Goal: Find specific page/section: Find specific page/section

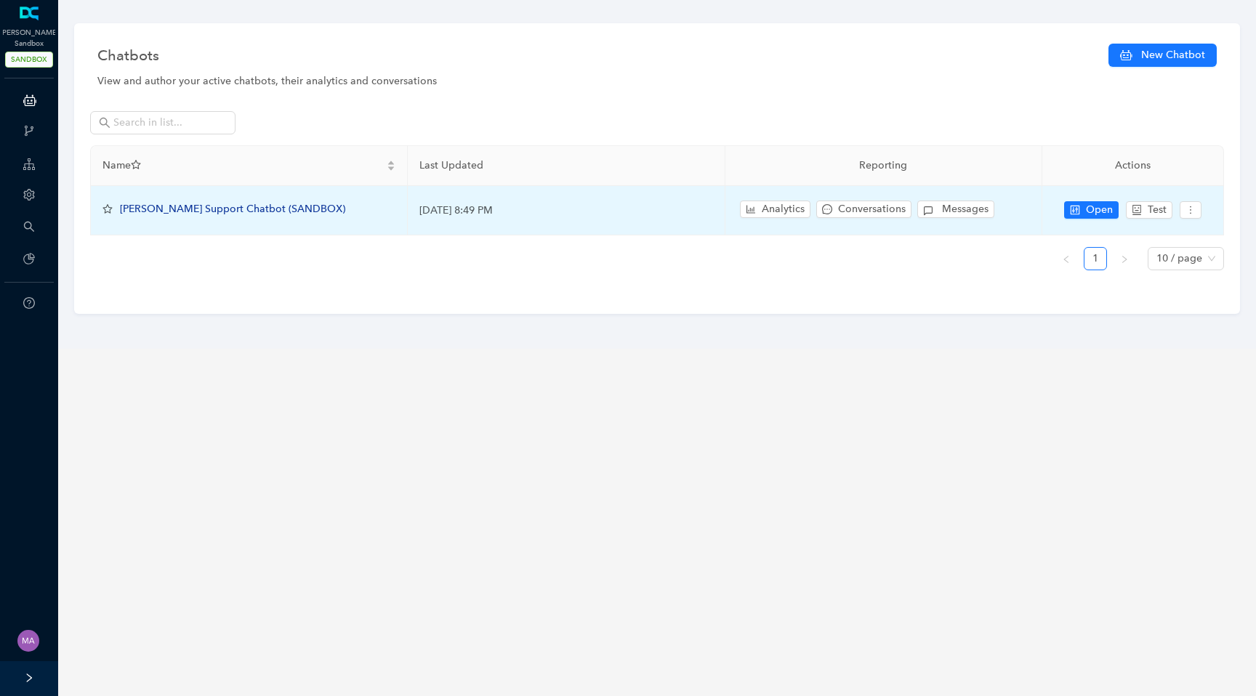
click at [220, 207] on span "[PERSON_NAME] Support Chatbot (SANDBOX)" at bounding box center [232, 209] width 225 height 12
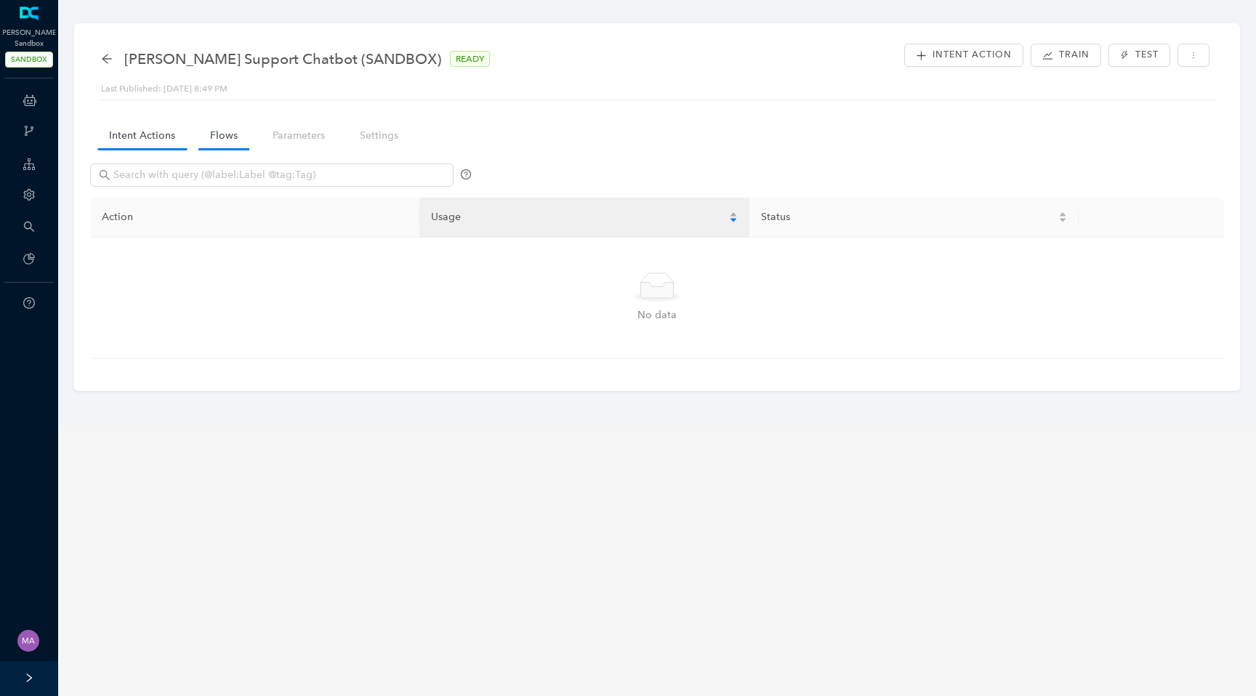
click at [223, 136] on link "Flows" at bounding box center [223, 135] width 51 height 27
